Goal: Check status: Check status

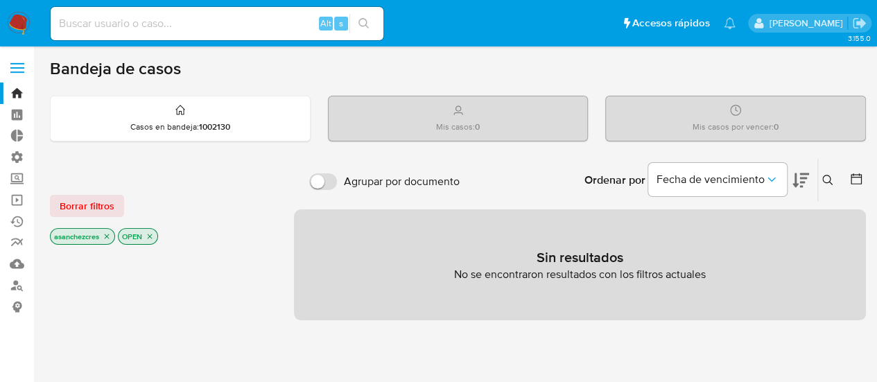
click at [16, 66] on label at bounding box center [17, 67] width 35 height 29
click at [0, 0] on input "checkbox" at bounding box center [0, 0] width 0 height 0
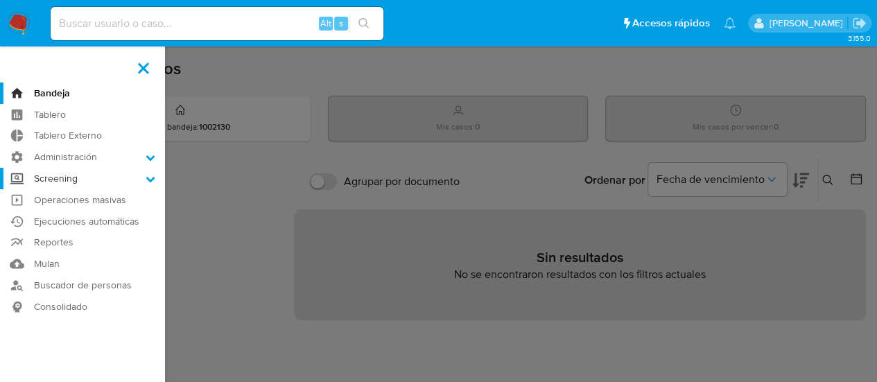
click at [65, 178] on label "Screening" at bounding box center [82, 179] width 165 height 22
click at [0, 0] on input "Screening" at bounding box center [0, 0] width 0 height 0
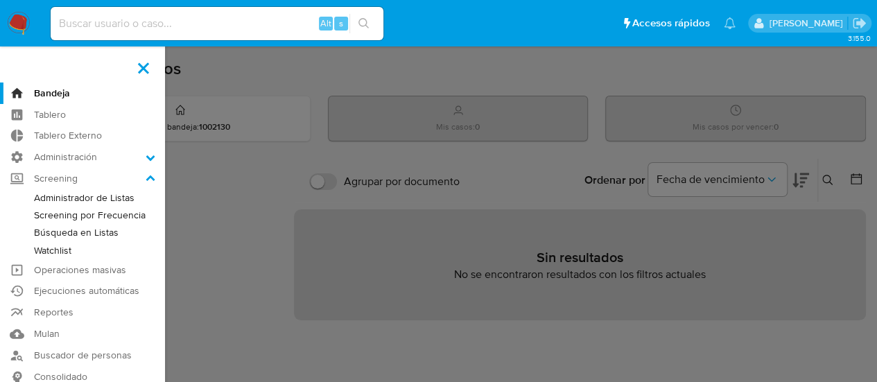
click at [67, 199] on link "Administrador de Listas" at bounding box center [82, 197] width 165 height 17
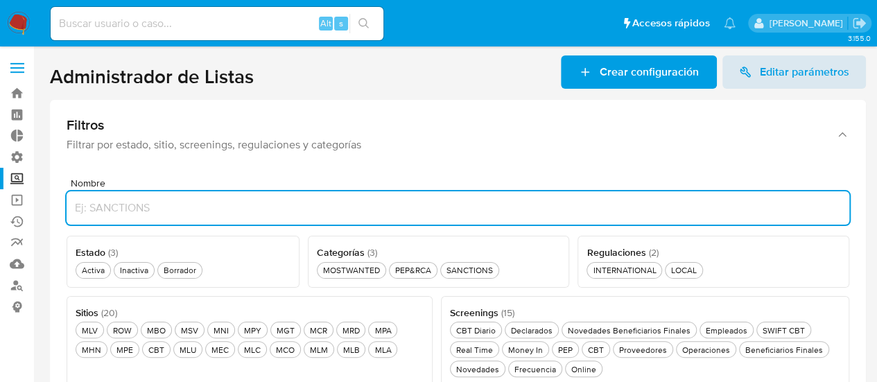
click at [114, 210] on input "Nombre" at bounding box center [458, 208] width 783 height 18
type input "SANCTIONS"
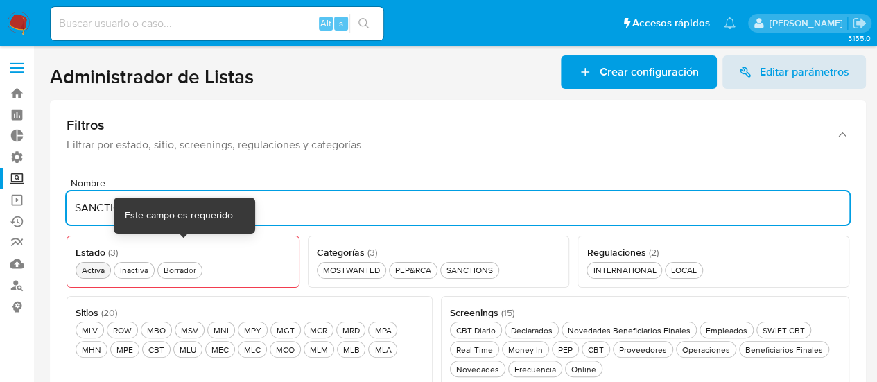
click at [98, 266] on div "Activa Activa" at bounding box center [93, 270] width 28 height 12
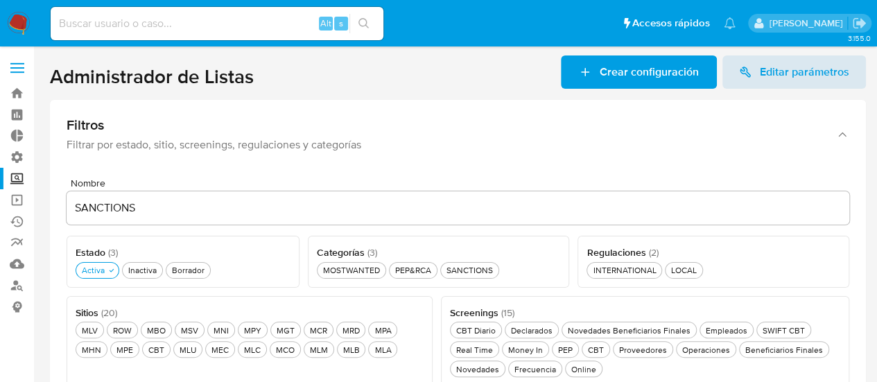
click at [438, 202] on input "SANCTIONS" at bounding box center [458, 208] width 783 height 18
click at [477, 274] on div "SANCTIONS SANCTIONS" at bounding box center [470, 270] width 52 height 12
drag, startPoint x: 680, startPoint y: 268, endPoint x: 393, endPoint y: 223, distance: 290.8
click at [680, 268] on div "LOCAL LOCAL" at bounding box center [684, 270] width 31 height 12
click at [385, 206] on input "SANCTIONS" at bounding box center [458, 208] width 783 height 18
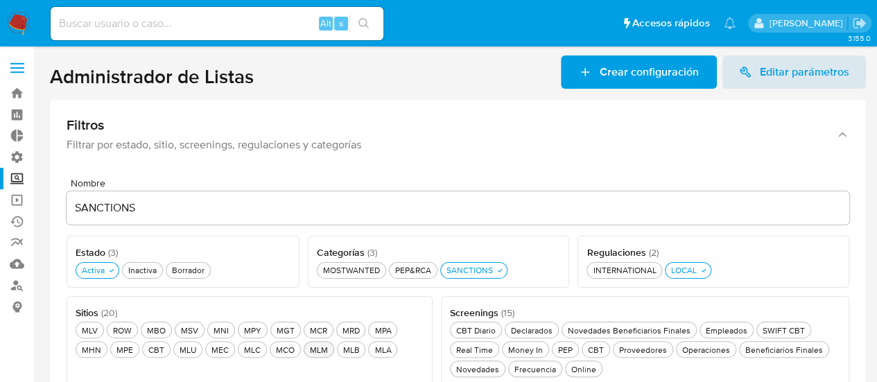
click at [307, 348] on div "MLM MLM" at bounding box center [319, 350] width 24 height 12
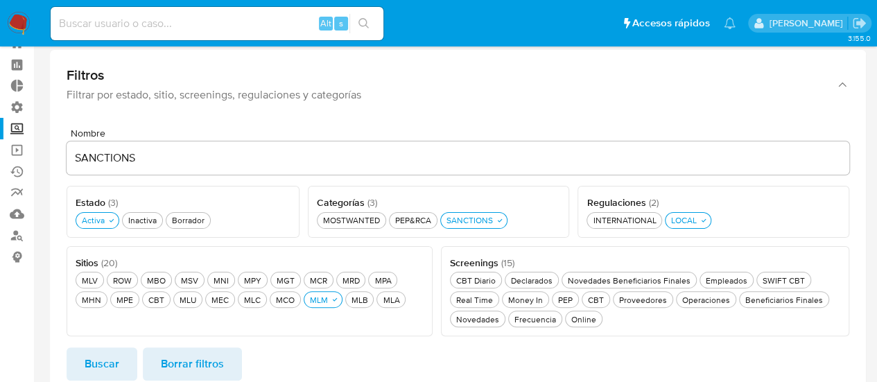
scroll to position [69, 0]
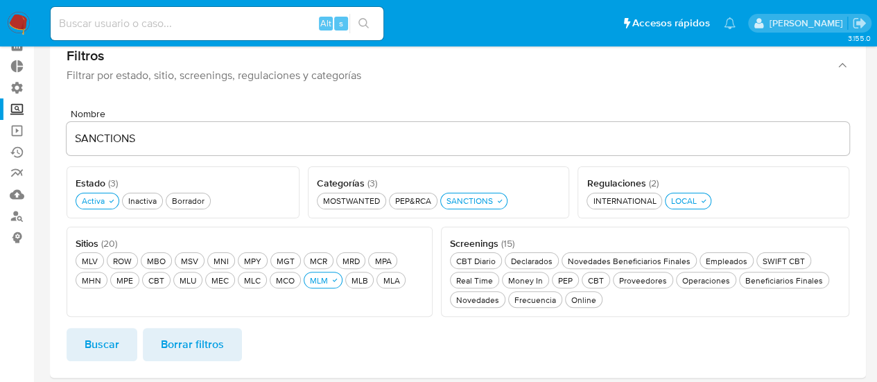
click at [185, 144] on input "SANCTIONS" at bounding box center [458, 139] width 783 height 18
click at [113, 353] on span "Buscar" at bounding box center [102, 344] width 35 height 31
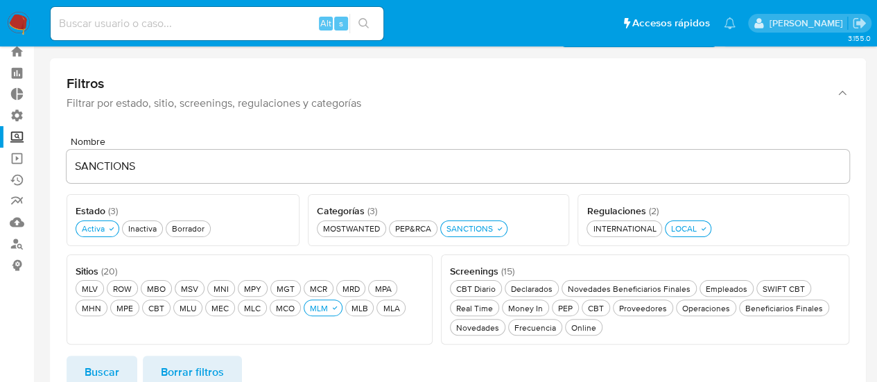
scroll to position [0, 0]
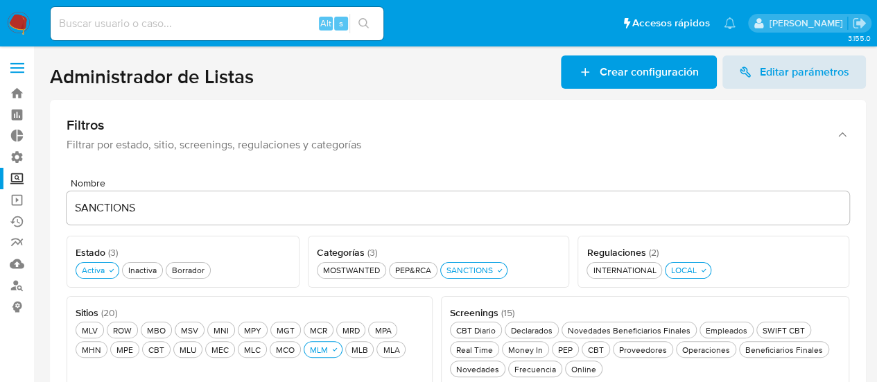
click at [15, 60] on label at bounding box center [17, 67] width 35 height 29
click at [0, 0] on input "checkbox" at bounding box center [0, 0] width 0 height 0
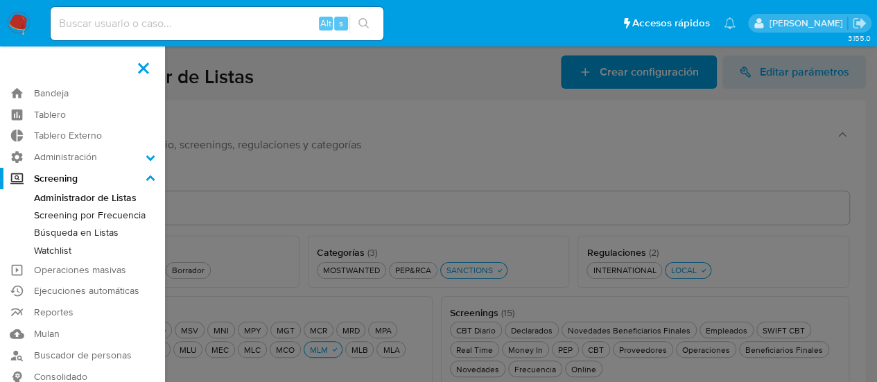
drag, startPoint x: 335, startPoint y: 185, endPoint x: 245, endPoint y: 121, distance: 110.5
click at [335, 185] on label at bounding box center [438, 191] width 877 height 382
click at [0, 0] on input "checkbox" at bounding box center [0, 0] width 0 height 0
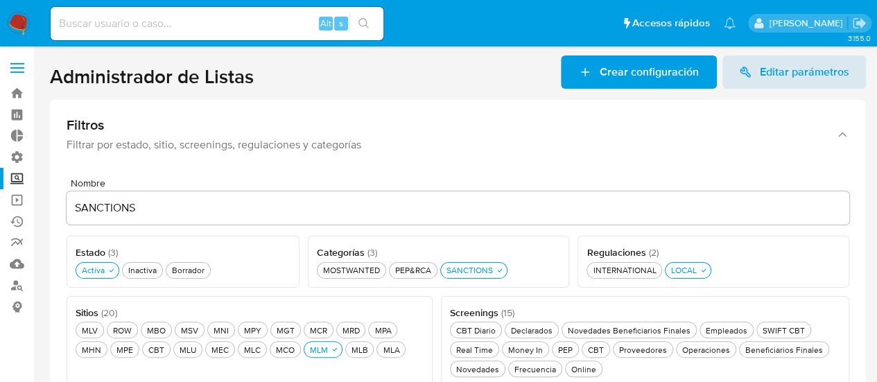
click at [198, 26] on input at bounding box center [217, 24] width 333 height 18
type input "fravega"
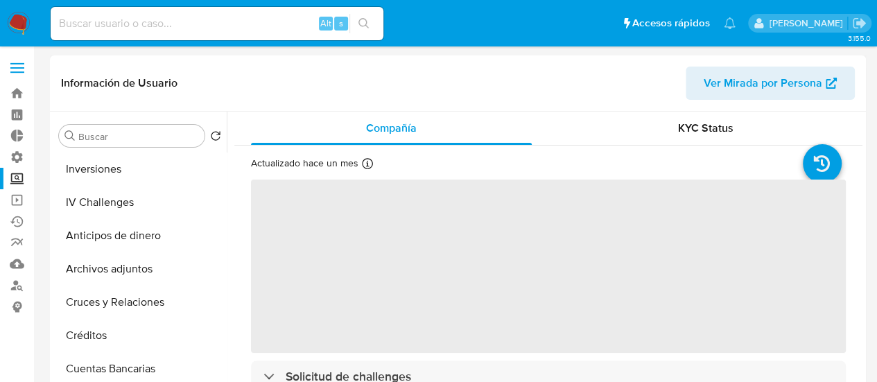
scroll to position [208, 0]
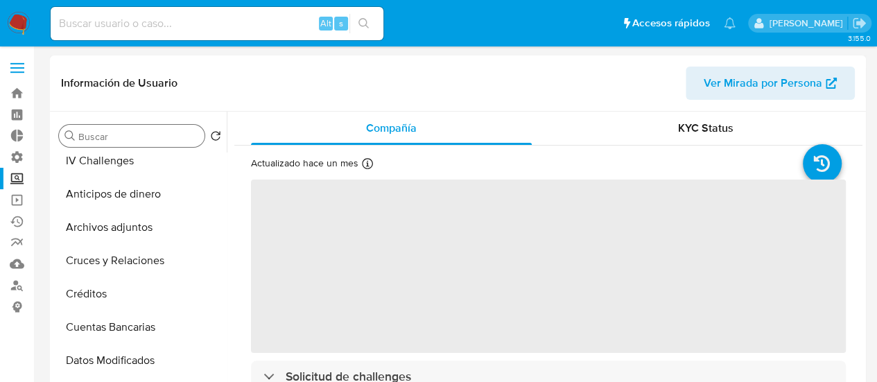
click at [139, 128] on div "Buscar" at bounding box center [132, 136] width 146 height 22
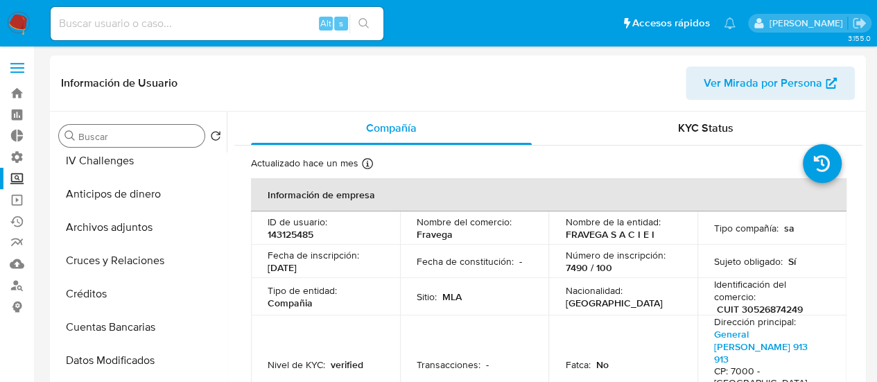
click at [139, 137] on input "Buscar" at bounding box center [138, 136] width 121 height 12
type input "re"
select select "10"
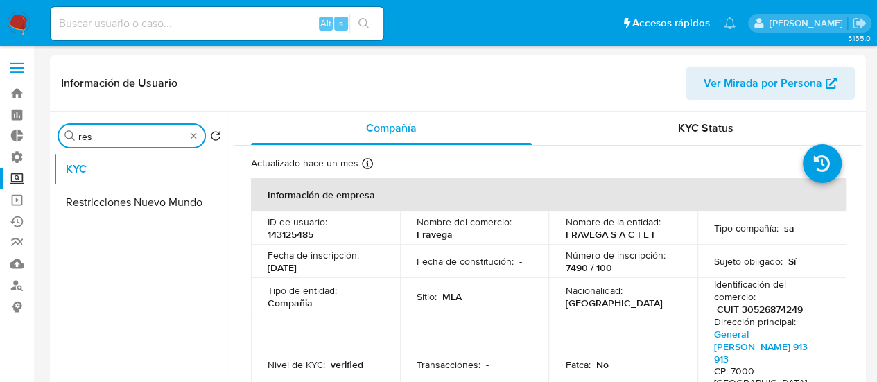
scroll to position [0, 0]
type input "rest"
click at [130, 206] on button "Restricciones Nuevo Mundo" at bounding box center [134, 202] width 162 height 33
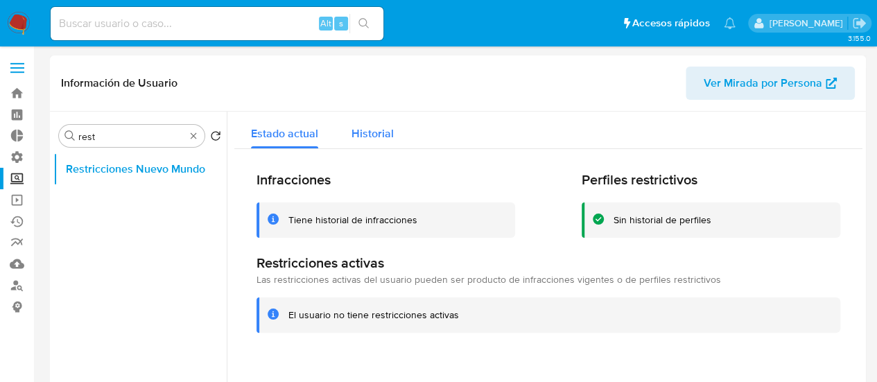
click at [379, 141] on span "Historial" at bounding box center [373, 134] width 42 height 16
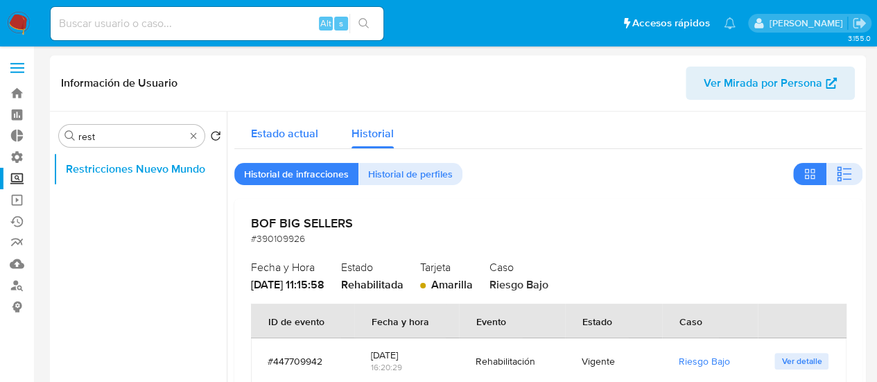
click at [311, 132] on span "Estado actual" at bounding box center [284, 134] width 67 height 16
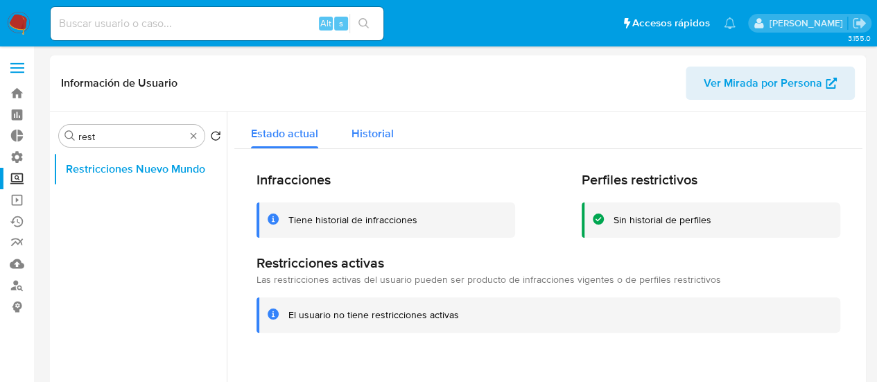
click at [377, 144] on div "Historial" at bounding box center [373, 130] width 42 height 37
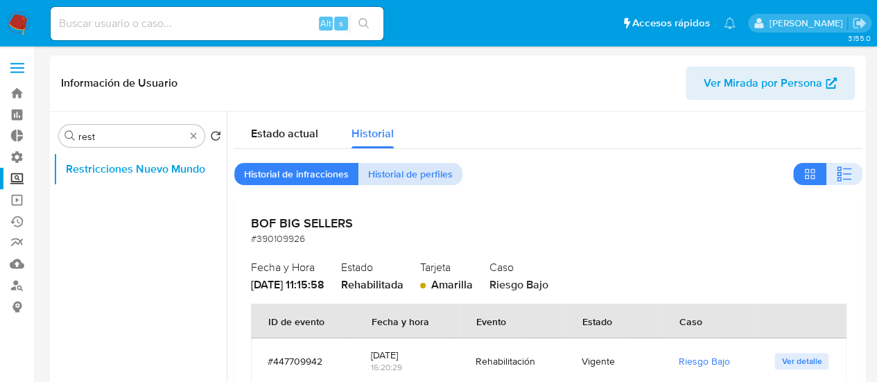
click at [419, 181] on span "Historial de perfiles" at bounding box center [410, 173] width 85 height 19
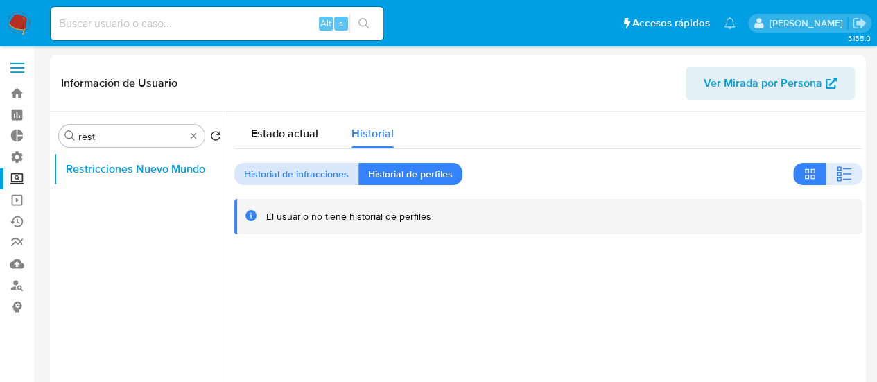
click at [322, 184] on span "Historial de infracciones" at bounding box center [296, 173] width 105 height 19
